Goal: Information Seeking & Learning: Learn about a topic

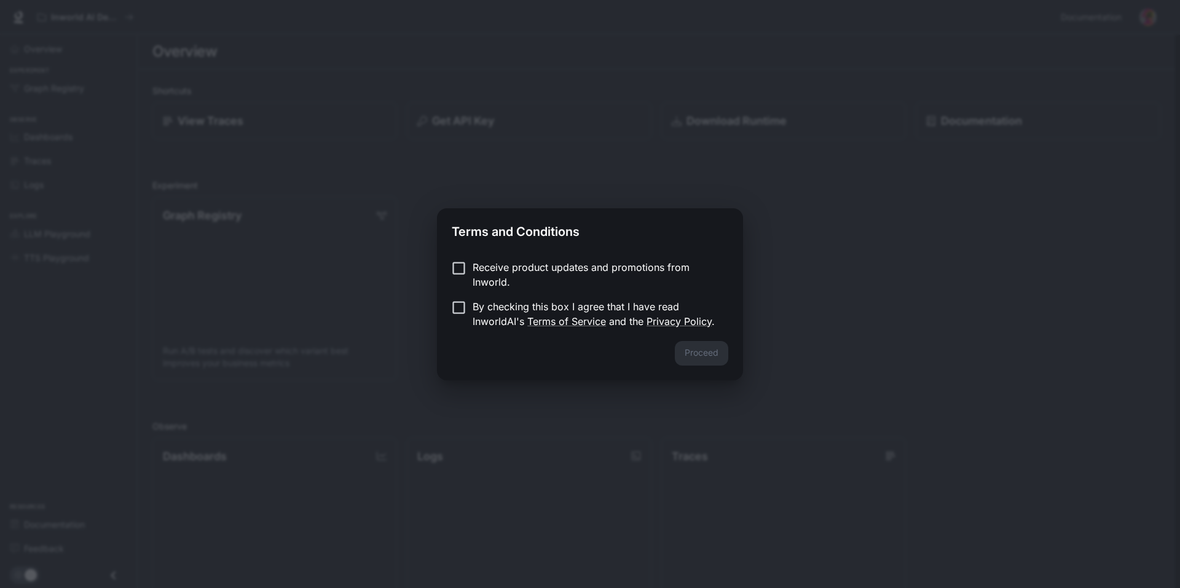
click at [594, 314] on p "By checking this box I agree that I have read InworldAI's Terms of Service and …" at bounding box center [596, 314] width 246 height 30
click at [695, 358] on button "Proceed" at bounding box center [701, 353] width 53 height 25
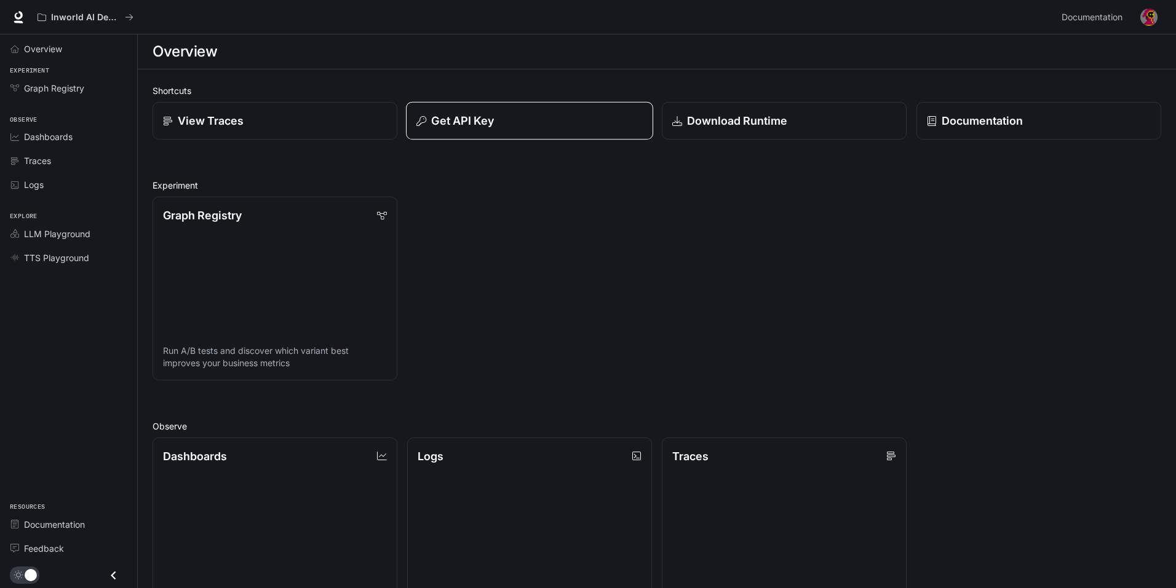
click at [472, 130] on button "Get API Key" at bounding box center [529, 121] width 247 height 38
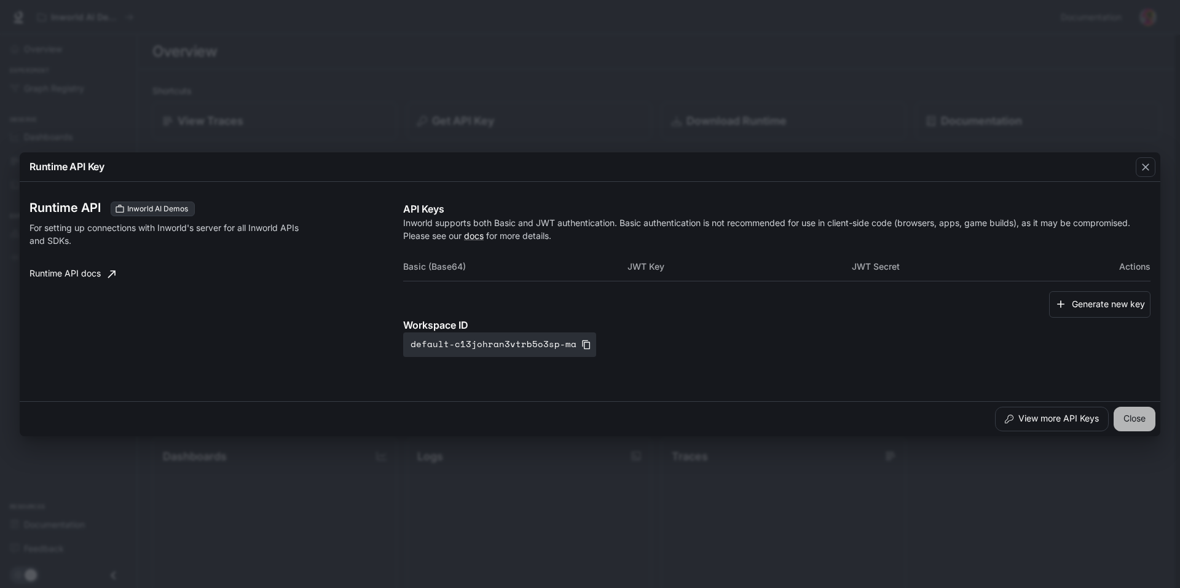
click at [1139, 427] on button "Close" at bounding box center [1135, 419] width 42 height 25
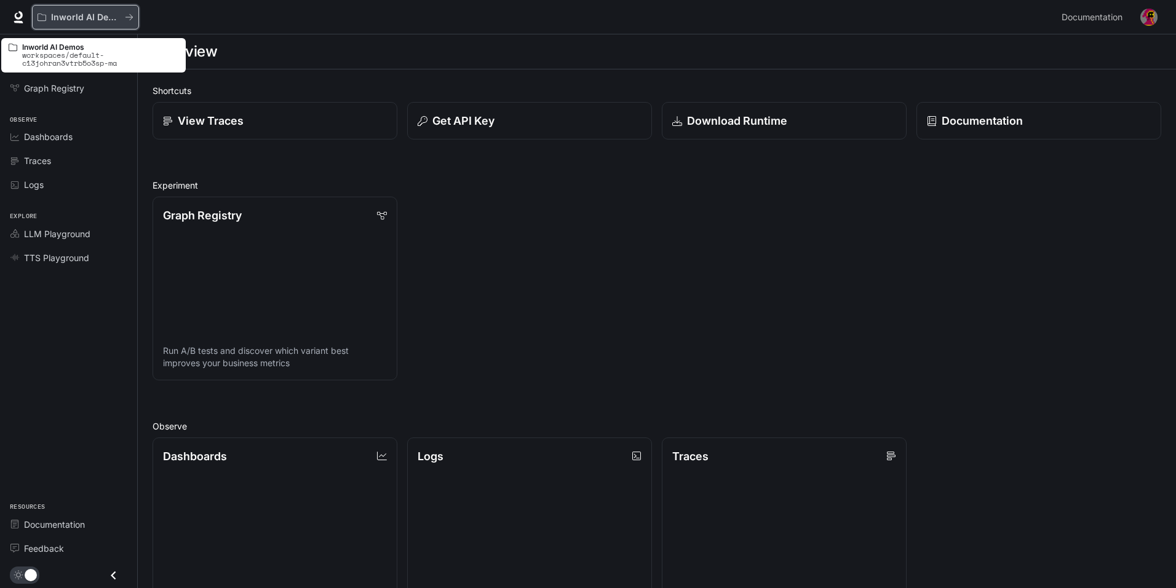
click at [125, 20] on icon "All workspaces" at bounding box center [129, 17] width 9 height 9
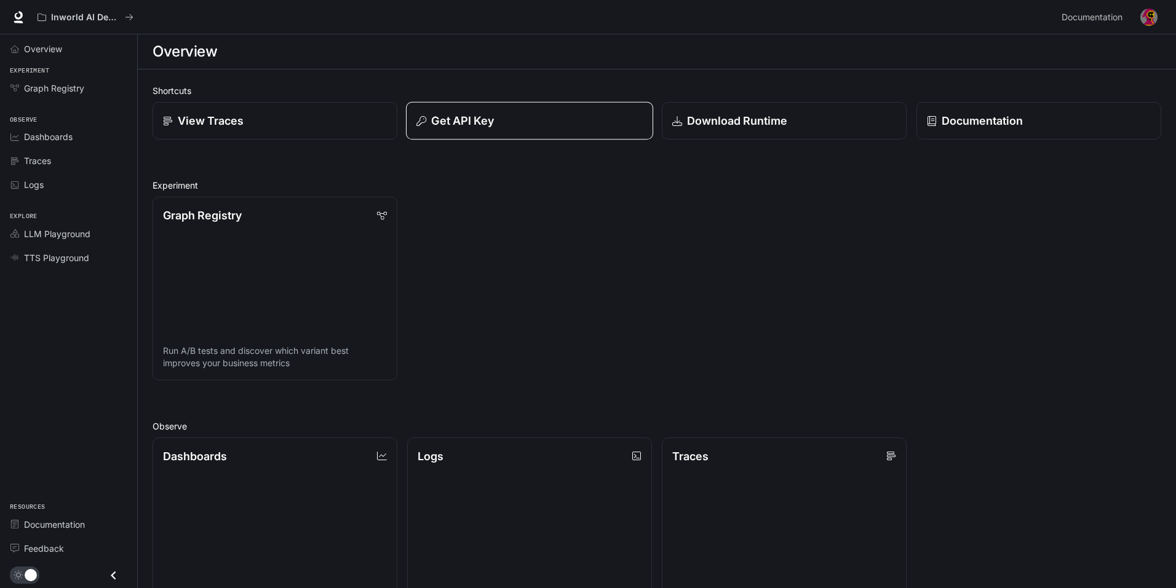
click at [468, 116] on p "Get API Key" at bounding box center [462, 121] width 63 height 17
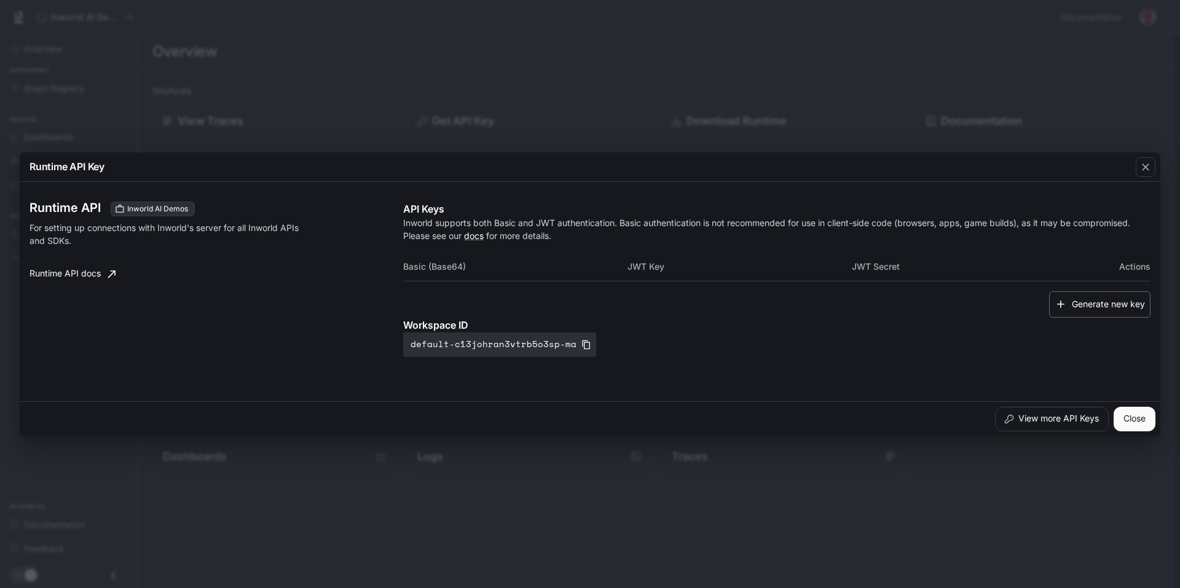
click at [1093, 307] on button "Generate new key" at bounding box center [1099, 304] width 101 height 26
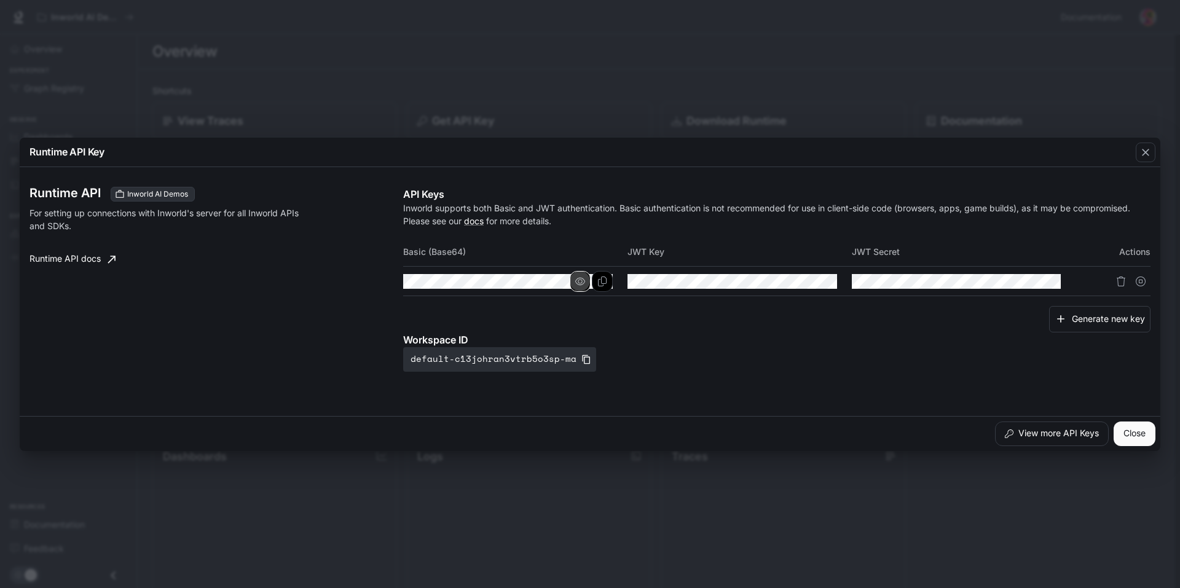
click at [582, 285] on icon "button" at bounding box center [580, 282] width 10 height 10
click at [582, 284] on icon "button" at bounding box center [580, 282] width 10 height 10
click at [606, 280] on icon "Copy Basic (Base64)" at bounding box center [602, 282] width 9 height 10
click at [272, 31] on div "Runtime API Key Runtime API Inworld AI Demos For setting up connections with In…" at bounding box center [590, 294] width 1180 height 588
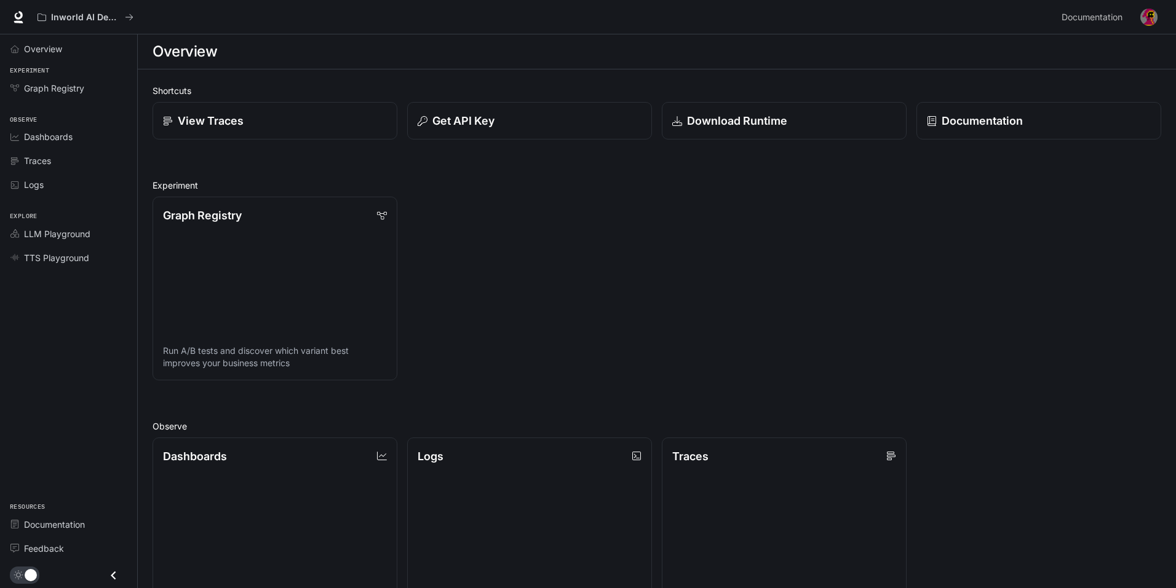
click at [549, 337] on div "Graph Registry Run A/B tests and discover which variant best improves your busi…" at bounding box center [652, 284] width 1018 height 194
click at [455, 122] on p "Get API Key" at bounding box center [462, 121] width 63 height 17
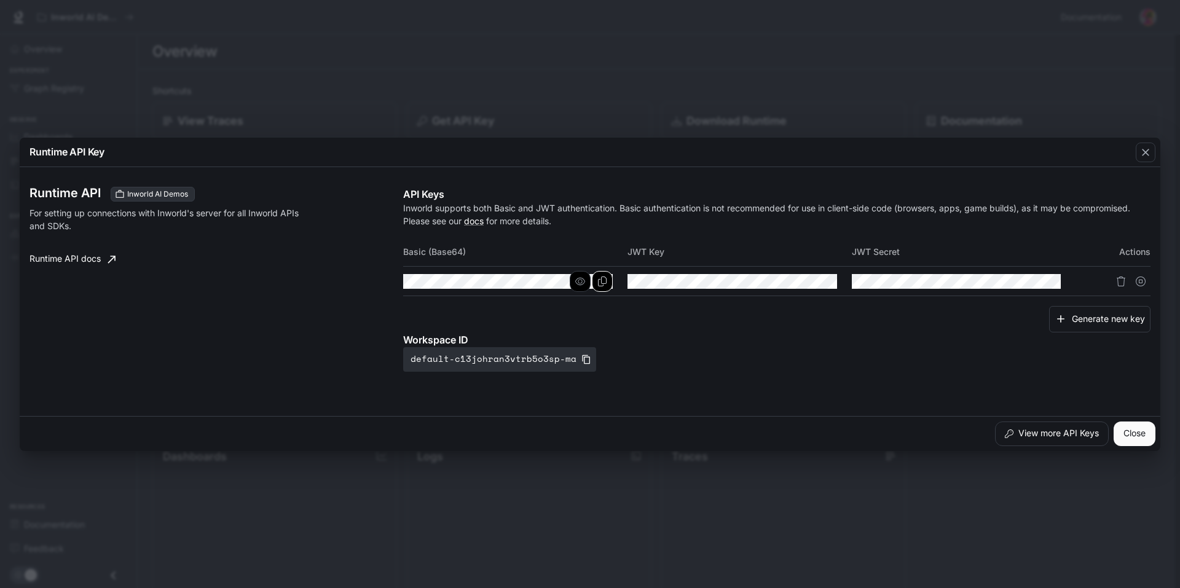
click at [596, 278] on button "Copy Basic (Base64)" at bounding box center [602, 281] width 21 height 21
click at [826, 279] on icon "Copy Key" at bounding box center [827, 282] width 10 height 10
click at [1049, 278] on icon "Copy Secret" at bounding box center [1051, 282] width 10 height 10
click at [1144, 152] on icon "button" at bounding box center [1146, 152] width 12 height 12
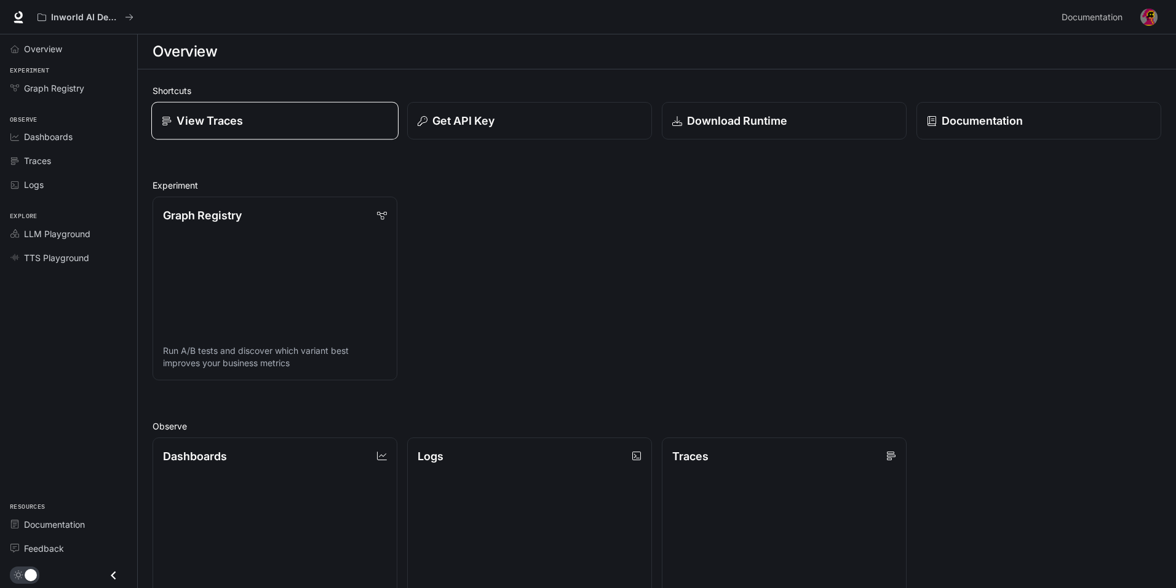
click at [263, 129] on div "View Traces" at bounding box center [275, 121] width 226 height 17
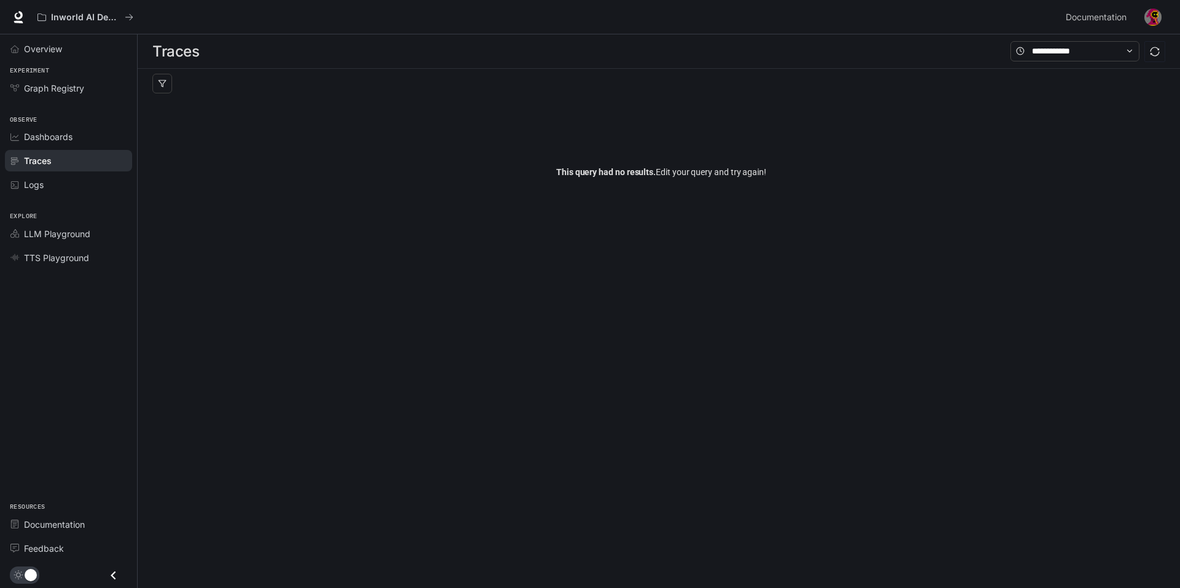
drag, startPoint x: 361, startPoint y: 180, endPoint x: 305, endPoint y: 165, distance: 58.0
click at [305, 165] on div "This query had no results. Edit your query and try again!" at bounding box center [661, 172] width 1018 height 148
click at [74, 133] on div "Dashboards" at bounding box center [75, 136] width 103 height 13
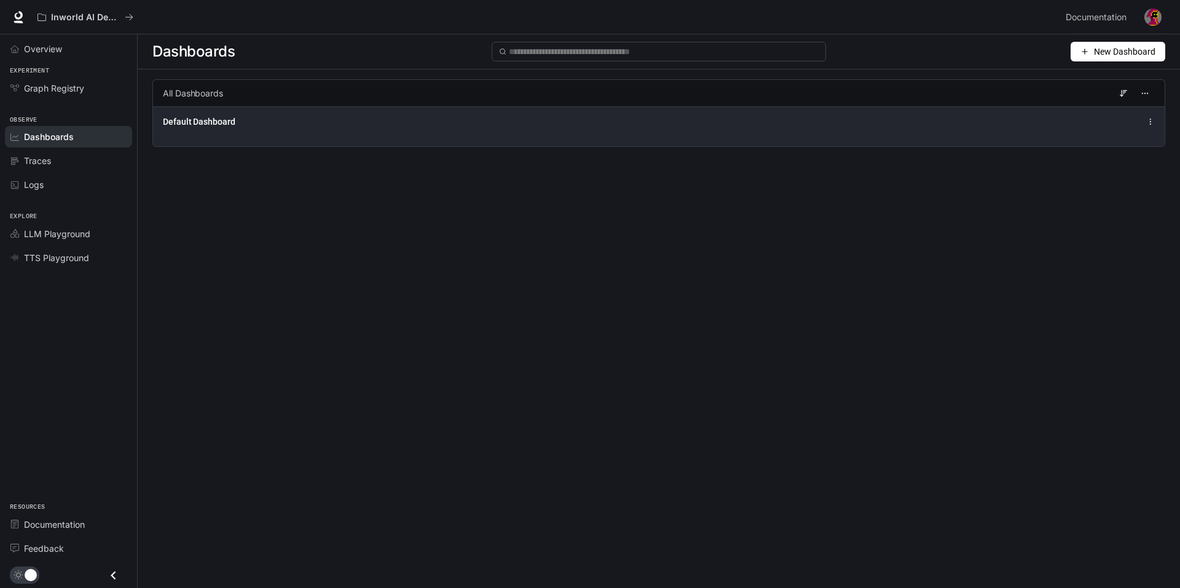
click at [439, 125] on div "Default Dashboard" at bounding box center [452, 122] width 579 height 12
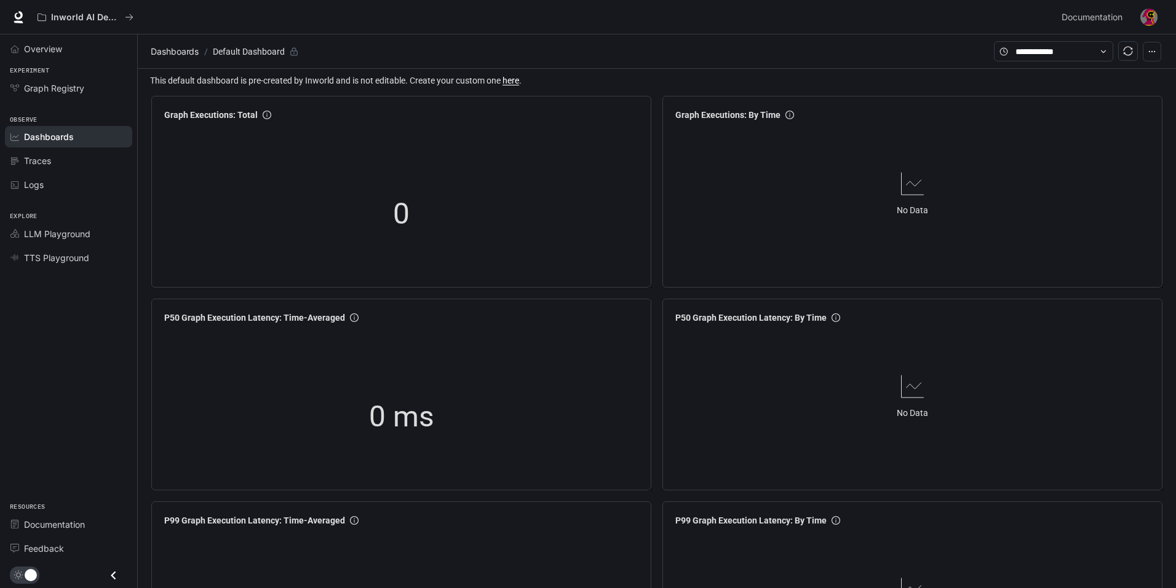
click at [556, 85] on span "This default dashboard is pre-created by Inworld and is not editable. Create yo…" at bounding box center [658, 81] width 1016 height 14
click at [1163, 49] on div "Dashboards / Default Dashboard" at bounding box center [657, 51] width 1038 height 34
click at [1155, 50] on icon "button" at bounding box center [1151, 51] width 9 height 9
click at [730, 45] on section "Dashboards / Default Dashboard" at bounding box center [571, 51] width 846 height 23
click at [45, 89] on span "Graph Registry" at bounding box center [54, 88] width 60 height 13
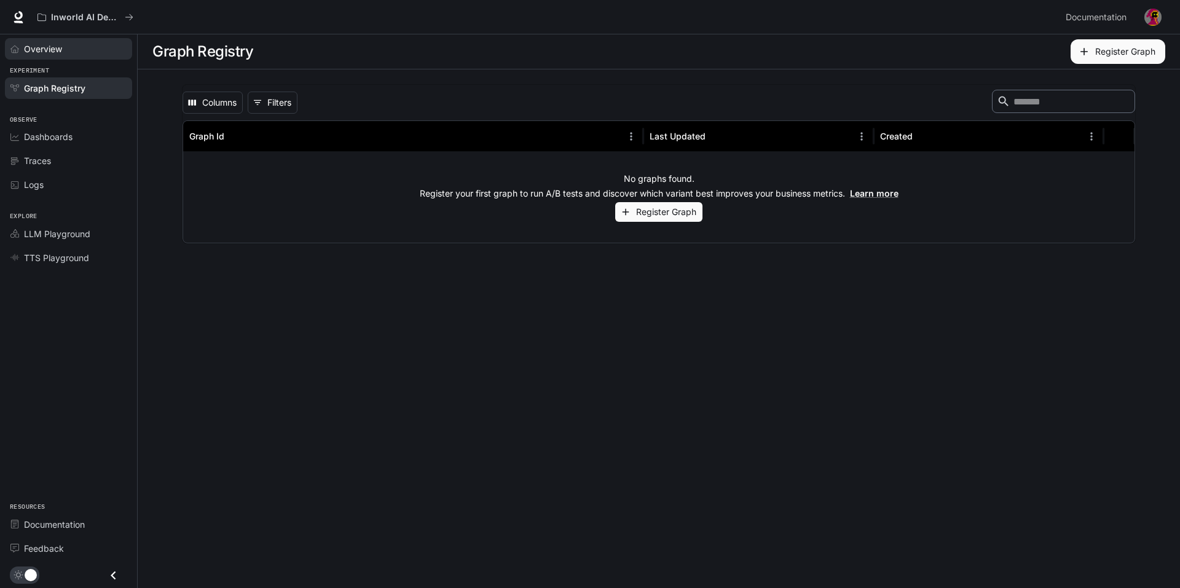
click at [75, 53] on div "Overview" at bounding box center [75, 48] width 103 height 13
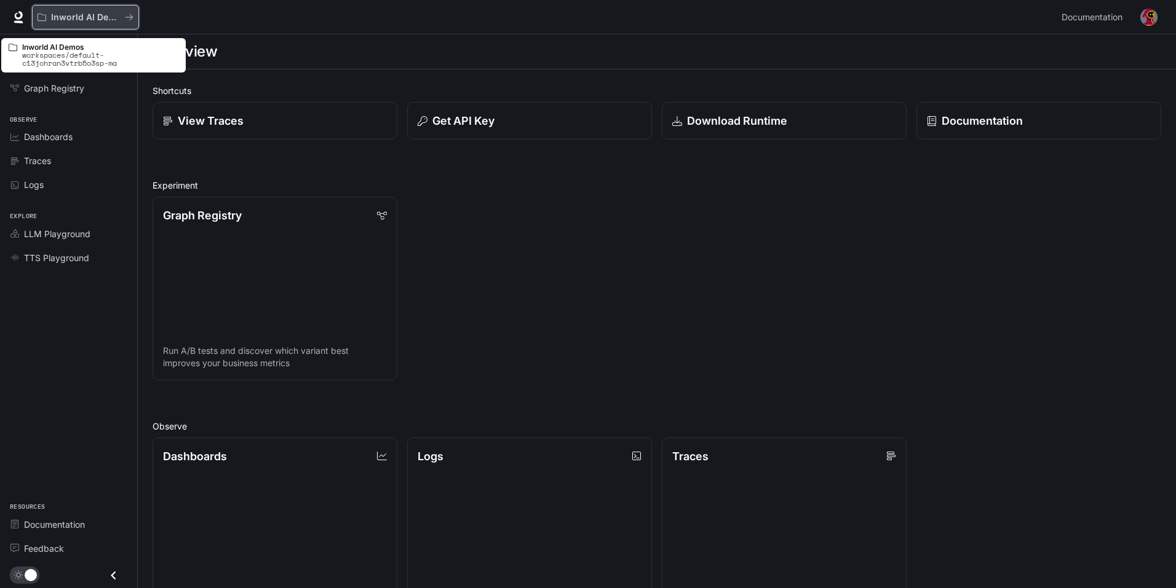
click at [97, 12] on p "Inworld AI Demos" at bounding box center [85, 17] width 69 height 10
click at [128, 15] on icon "All workspaces" at bounding box center [129, 17] width 9 height 9
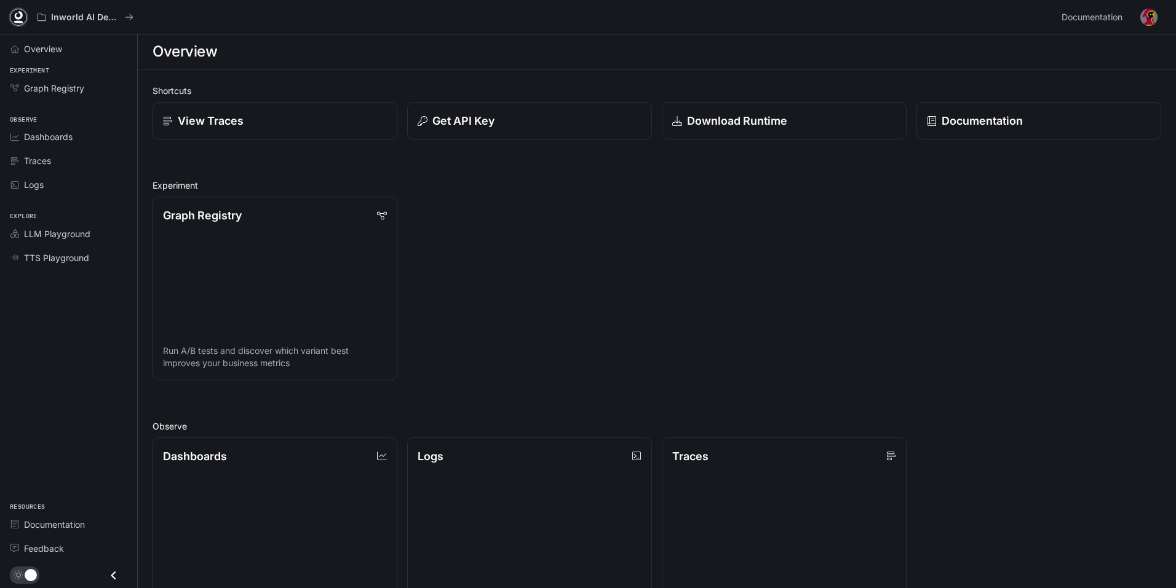
click at [13, 15] on icon at bounding box center [18, 17] width 12 height 12
drag, startPoint x: 655, startPoint y: 280, endPoint x: 576, endPoint y: 277, distance: 79.3
click at [576, 277] on div "Graph Registry Run A/B tests and discover which variant best improves your busi…" at bounding box center [652, 284] width 1018 height 194
click at [36, 166] on span "Traces" at bounding box center [37, 160] width 27 height 13
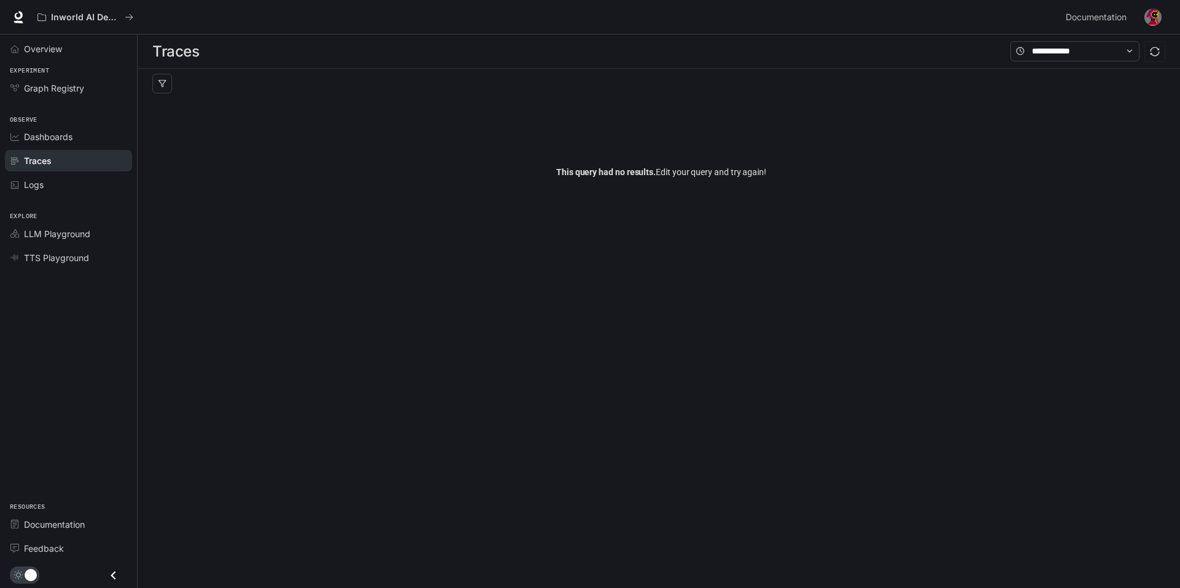
drag, startPoint x: 51, startPoint y: 141, endPoint x: 61, endPoint y: 140, distance: 9.9
click at [51, 141] on span "Dashboards" at bounding box center [48, 136] width 49 height 13
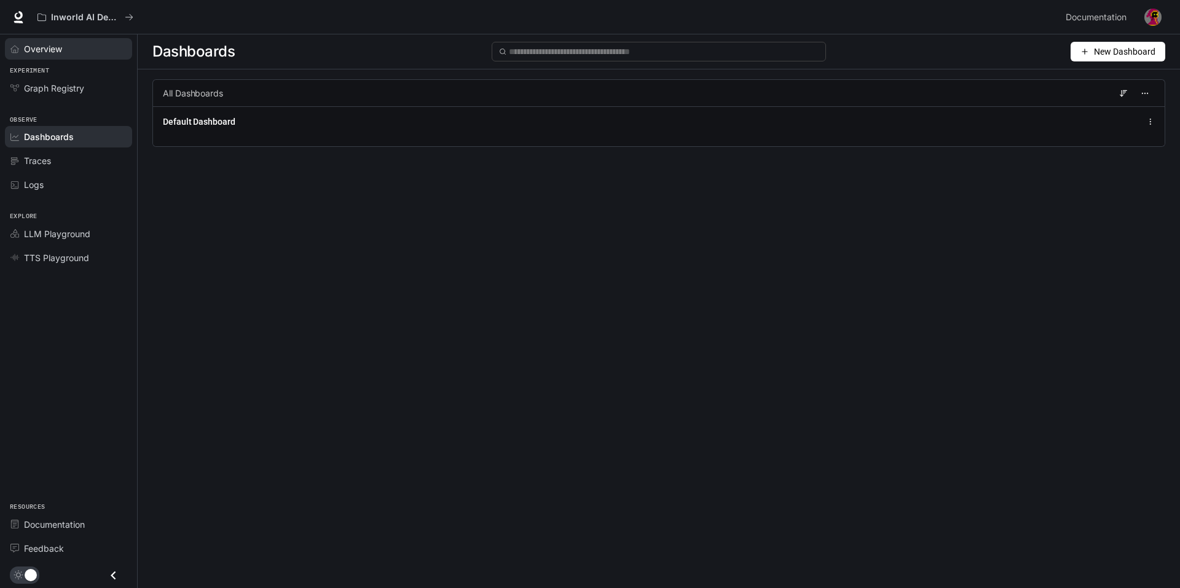
click at [68, 43] on div "Overview" at bounding box center [75, 48] width 103 height 13
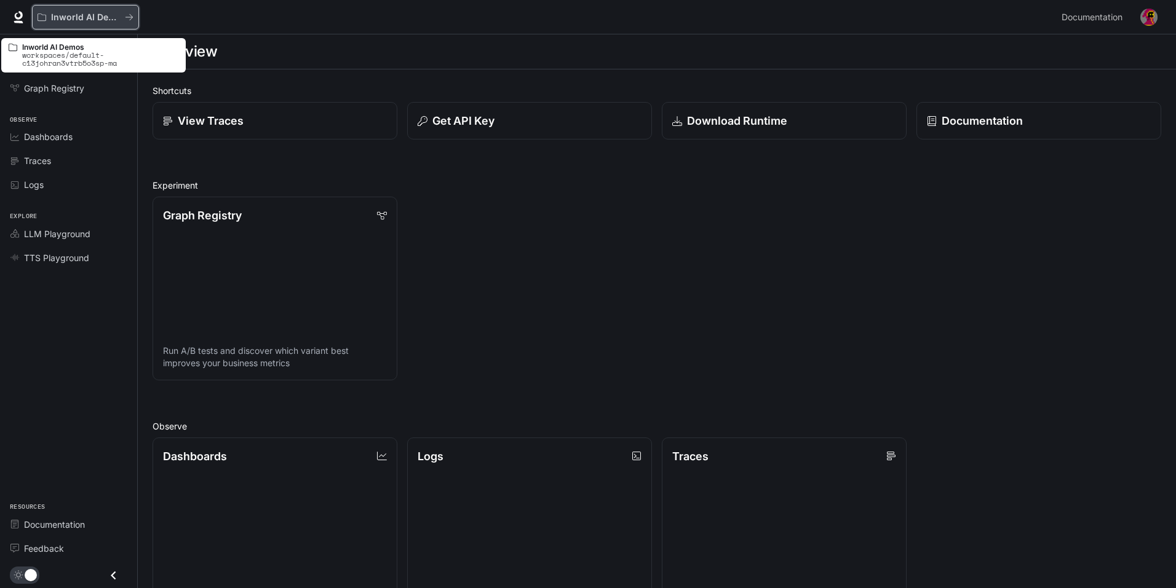
click at [128, 15] on icon "All workspaces" at bounding box center [129, 17] width 9 height 9
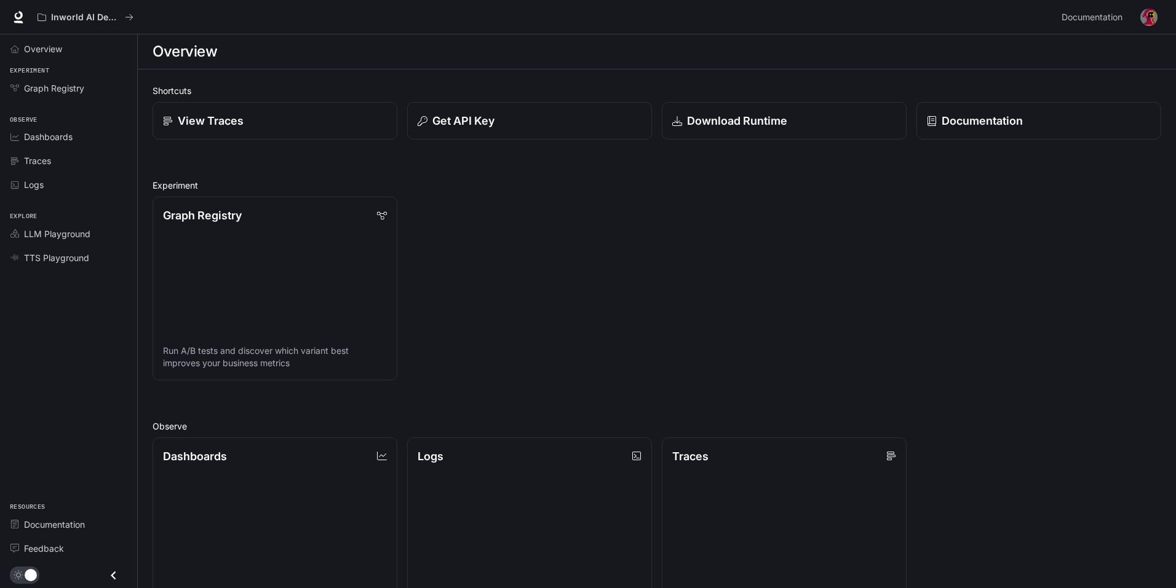
drag, startPoint x: 486, startPoint y: 244, endPoint x: 481, endPoint y: 290, distance: 45.8
click at [441, 320] on div "Graph Registry Run A/B tests and discover which variant best improves your busi…" at bounding box center [652, 284] width 1018 height 194
click at [1103, 16] on span "Documentation" at bounding box center [1091, 17] width 61 height 15
click at [1159, 18] on button "button" at bounding box center [1148, 17] width 25 height 25
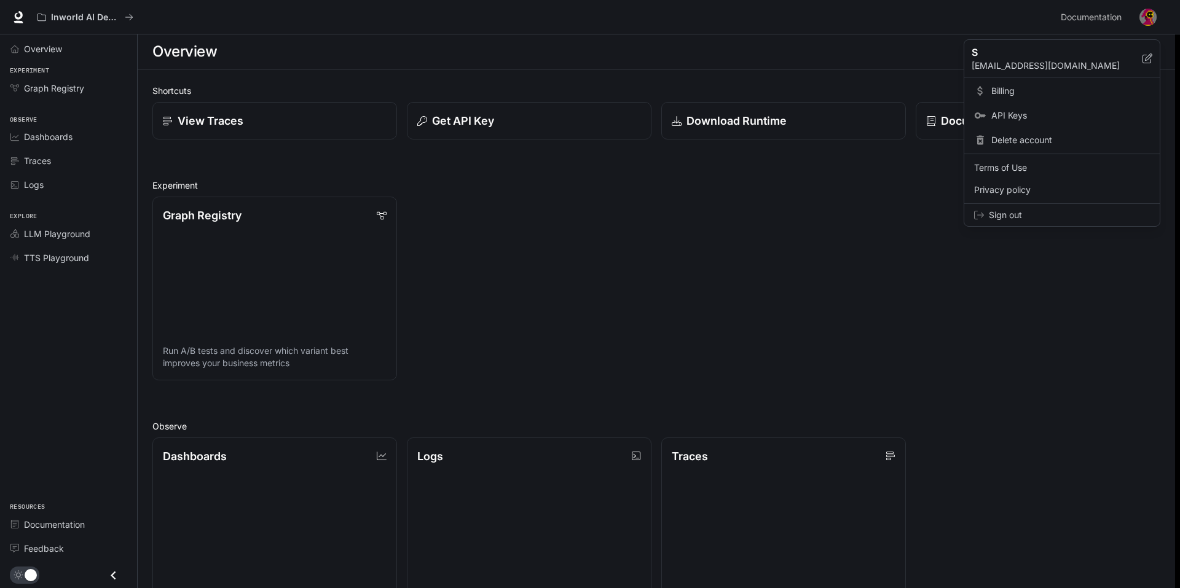
click at [1008, 83] on link "Billing" at bounding box center [1062, 91] width 191 height 22
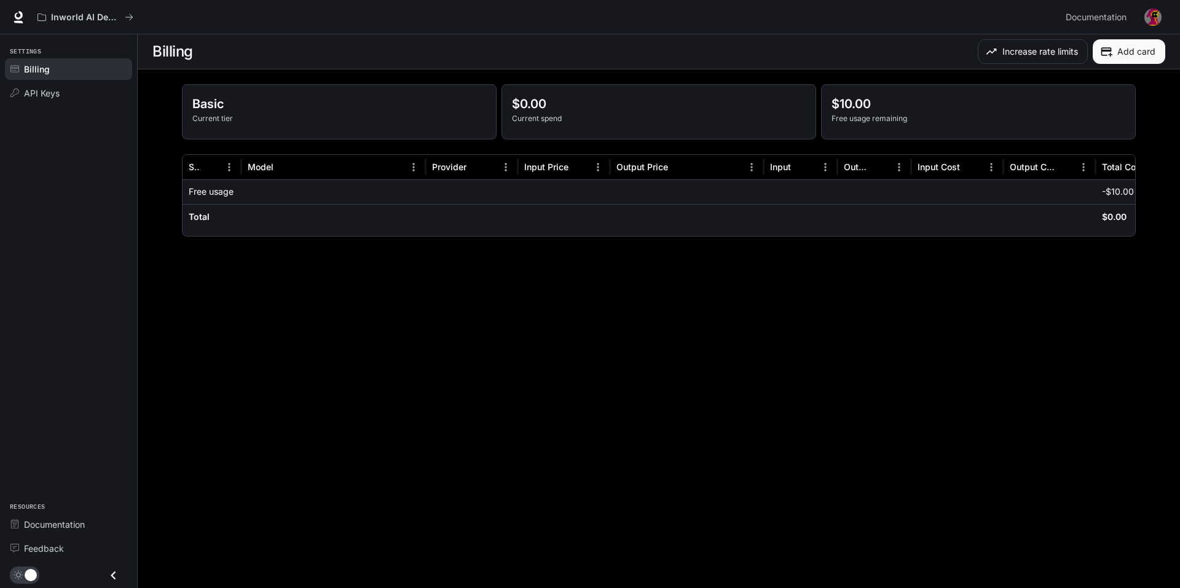
click at [218, 194] on p "Free usage" at bounding box center [211, 192] width 45 height 12
click at [17, 92] on icon "API Keys" at bounding box center [14, 93] width 9 height 9
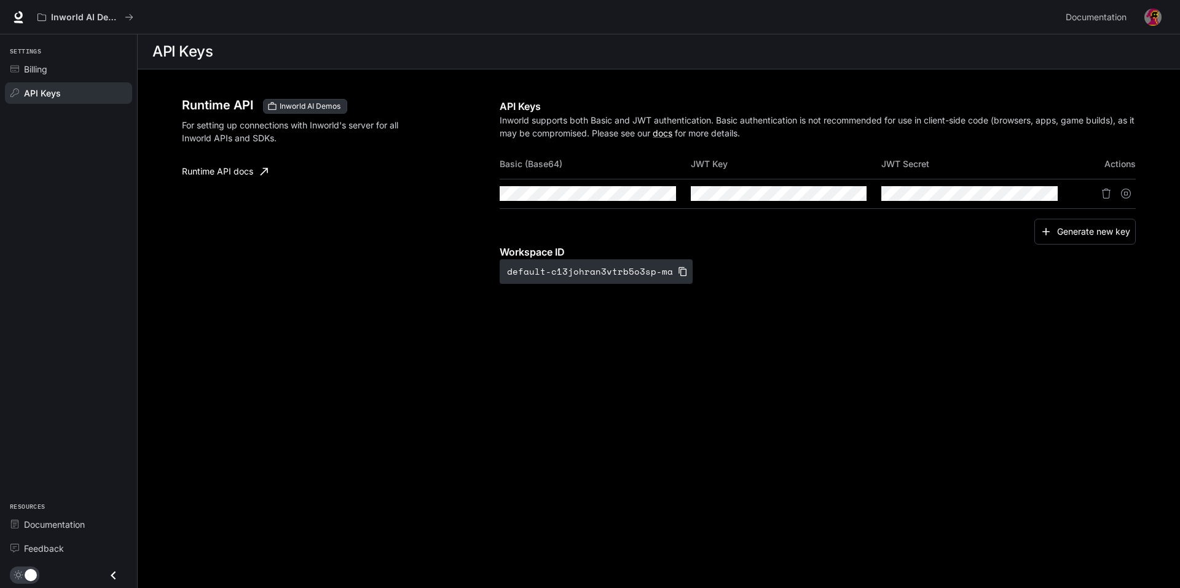
click at [381, 282] on div "Runtime API Inworld AI Demos For setting up connections with Inworld's server f…" at bounding box center [341, 191] width 318 height 185
click at [247, 172] on link "Runtime API docs" at bounding box center [225, 171] width 96 height 25
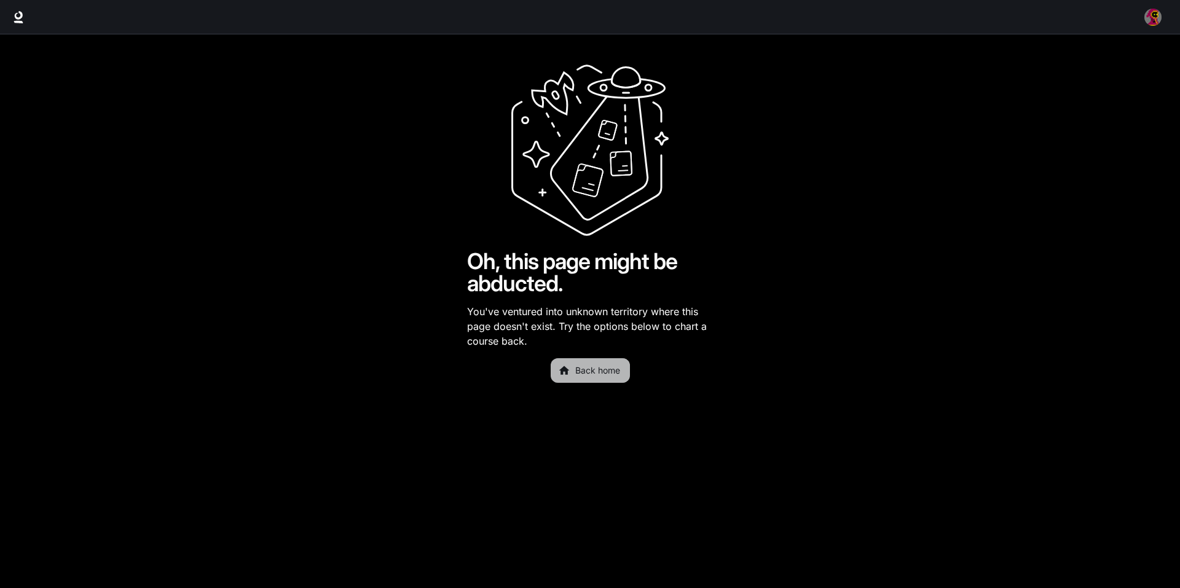
click at [601, 374] on link "Back home" at bounding box center [590, 370] width 79 height 25
click at [614, 372] on link "Back home" at bounding box center [590, 370] width 79 height 25
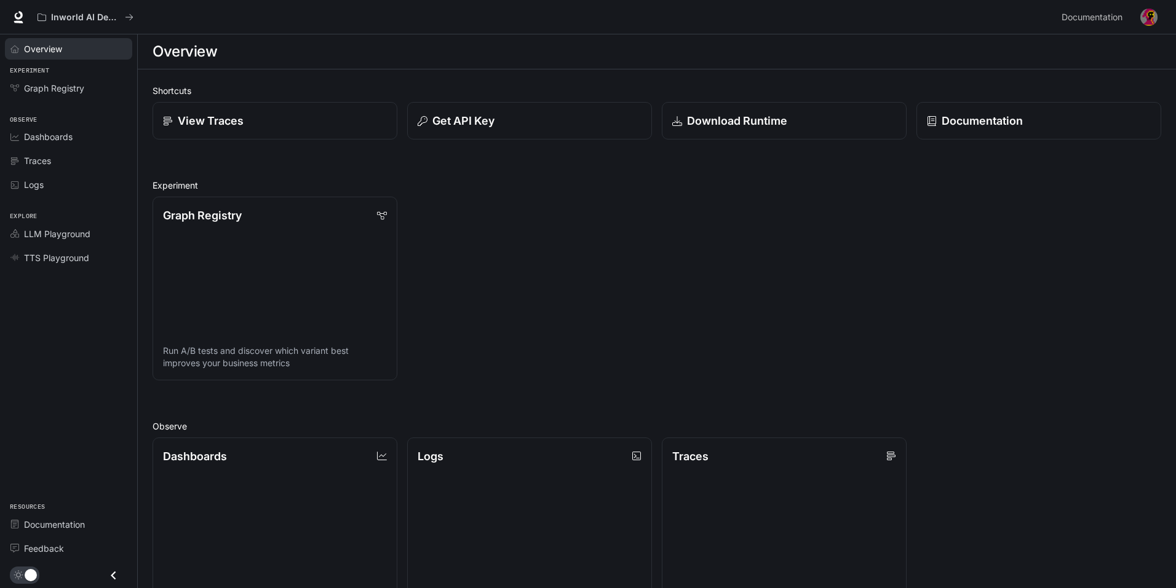
click at [45, 41] on link "Overview" at bounding box center [68, 49] width 127 height 22
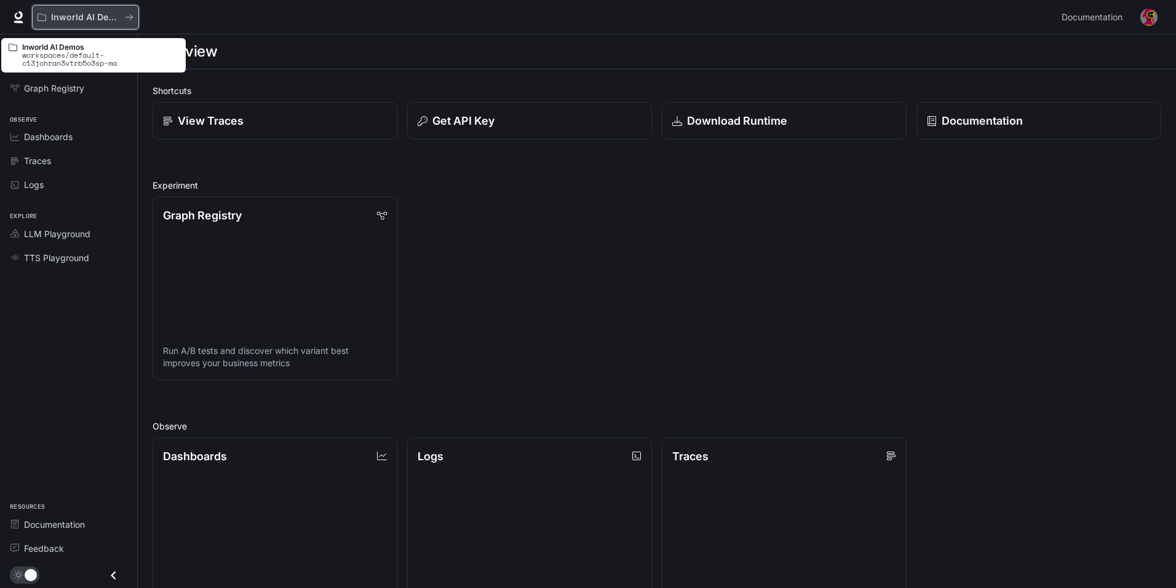
click at [95, 9] on button "Inworld AI Demos" at bounding box center [85, 17] width 107 height 25
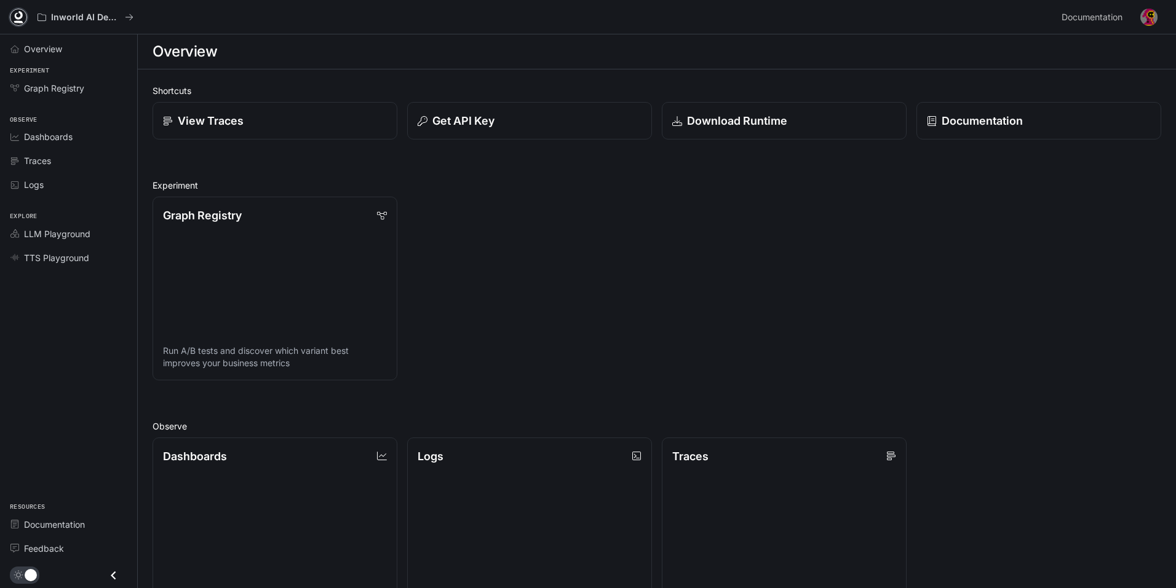
click at [18, 21] on icon at bounding box center [18, 22] width 9 height 2
click at [1148, 19] on img "button" at bounding box center [1148, 17] width 17 height 17
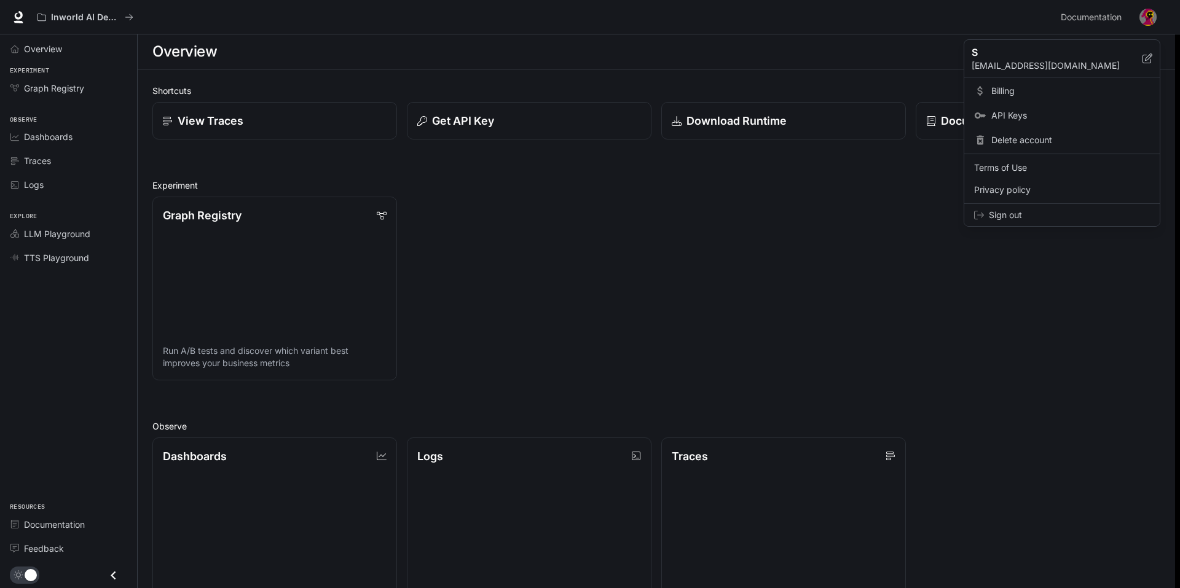
click at [1005, 207] on div "Sign out" at bounding box center [1063, 215] width 196 height 22
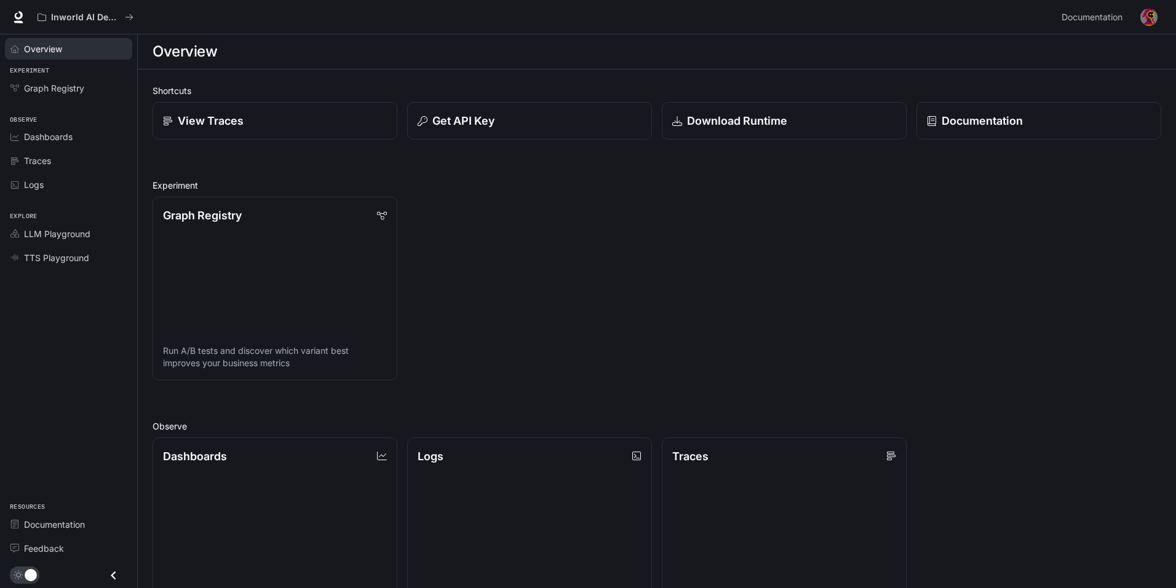
click at [50, 47] on span "Overview" at bounding box center [43, 48] width 38 height 13
click at [1118, 21] on span "Documentation" at bounding box center [1091, 17] width 61 height 15
